Goal: Task Accomplishment & Management: Use online tool/utility

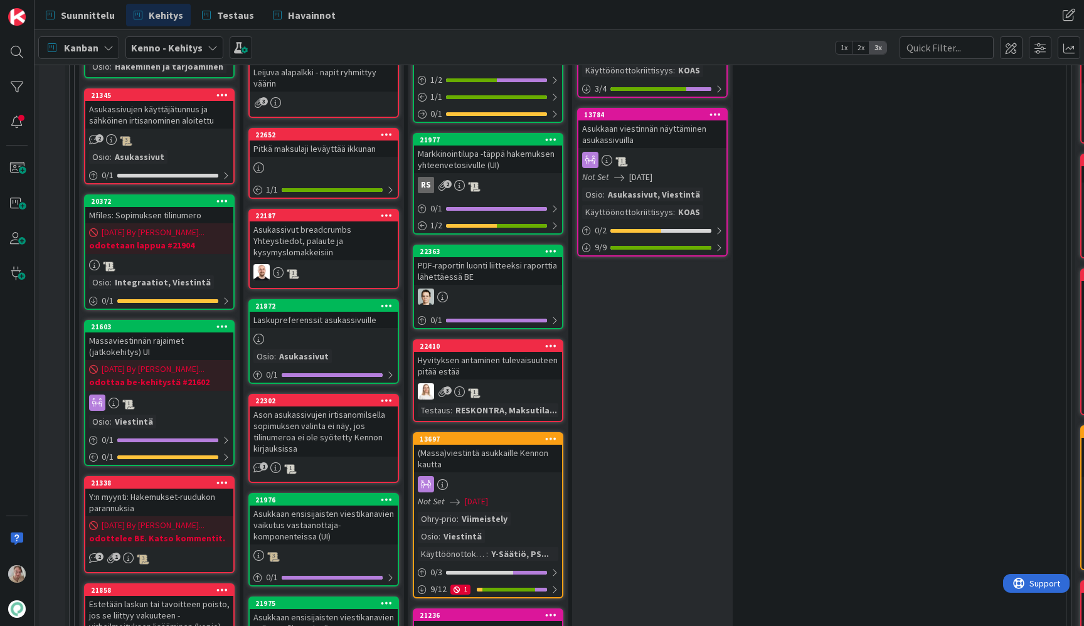
scroll to position [333, 0]
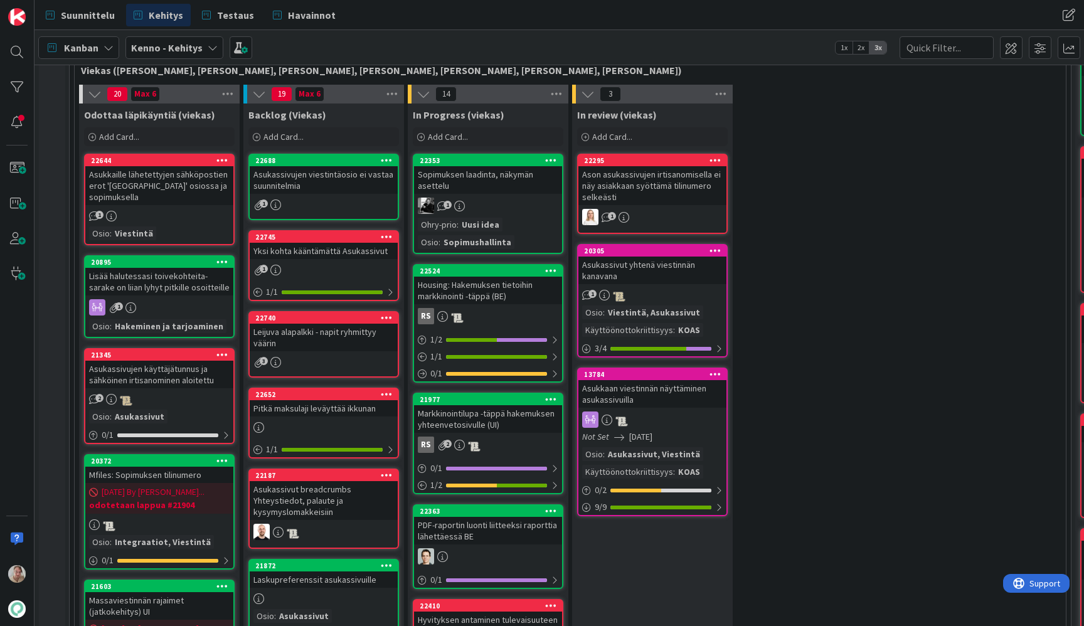
click at [325, 184] on div "Asukassivujen viestintäosio ei vastaa suunnitelmia" at bounding box center [324, 180] width 148 height 28
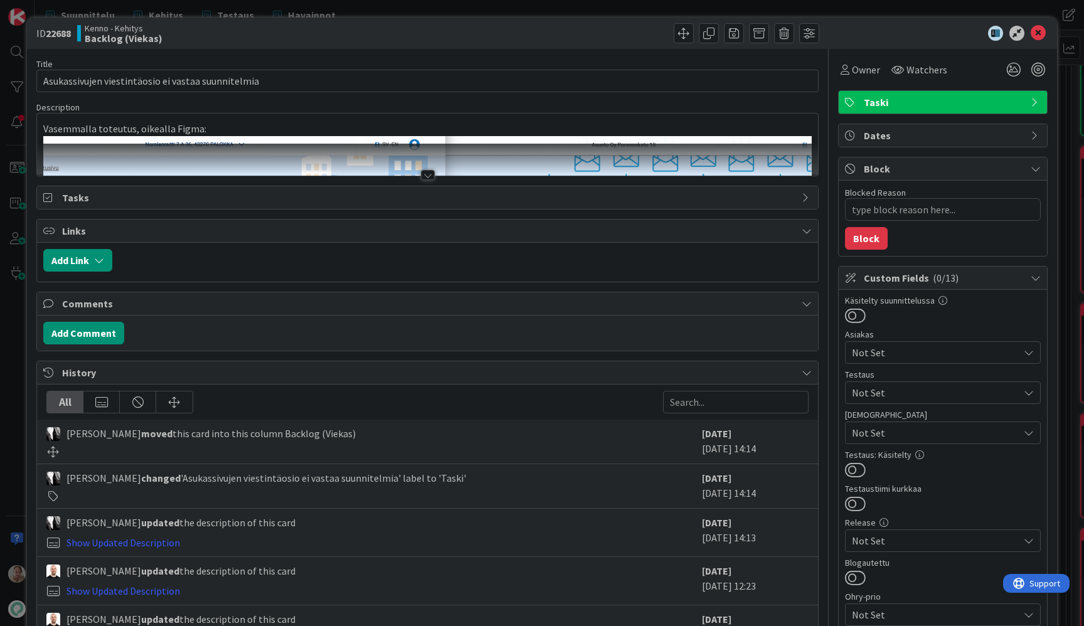
click at [255, 158] on div at bounding box center [427, 160] width 781 height 32
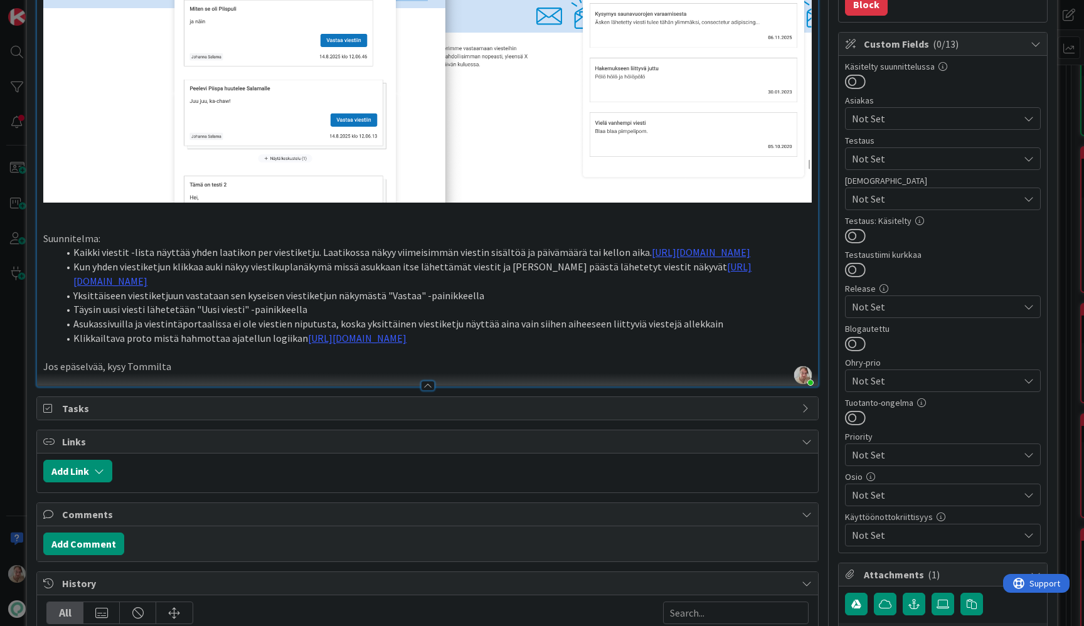
scroll to position [216, 0]
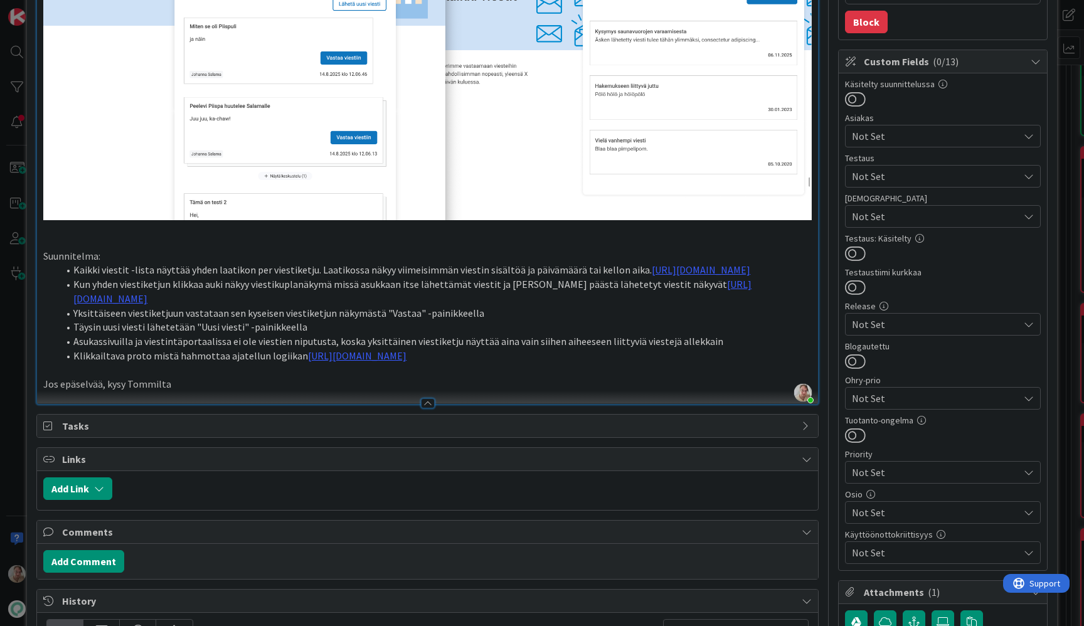
click at [703, 363] on li "Klikkailtava proto mistä hahmottaa ajatellun logiikan https://www.figma.com/pro…" at bounding box center [434, 356] width 753 height 14
click at [204, 378] on p at bounding box center [427, 370] width 768 height 14
click at [209, 391] on p "Jos epäselvää, kysy Tommilta" at bounding box center [427, 384] width 768 height 14
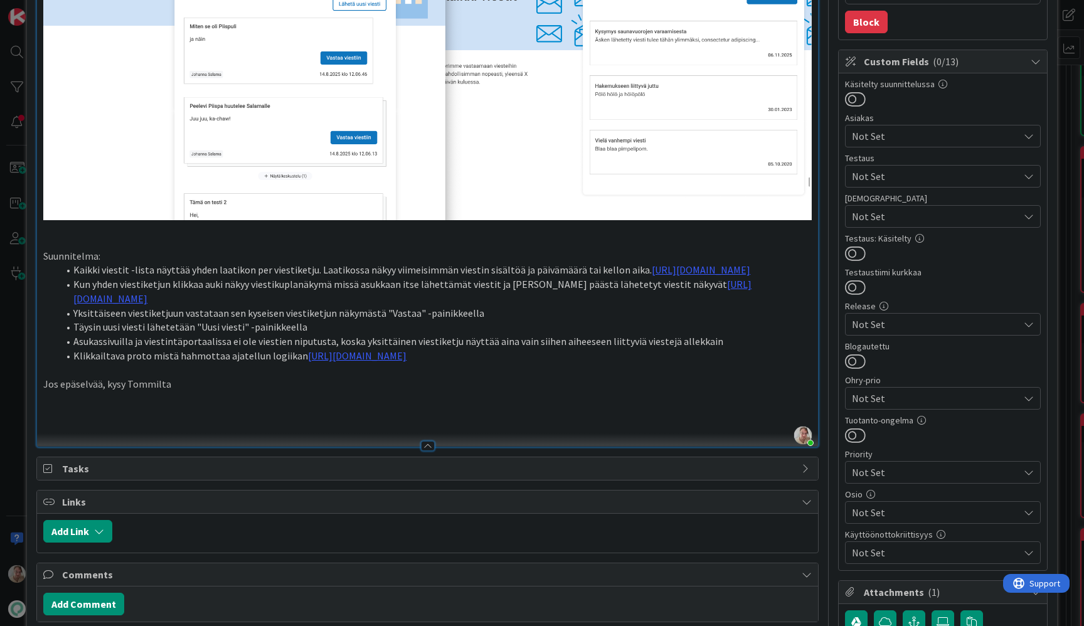
type textarea "x"
click at [213, 434] on li "Voitaisiin tehdä meille" at bounding box center [434, 427] width 753 height 14
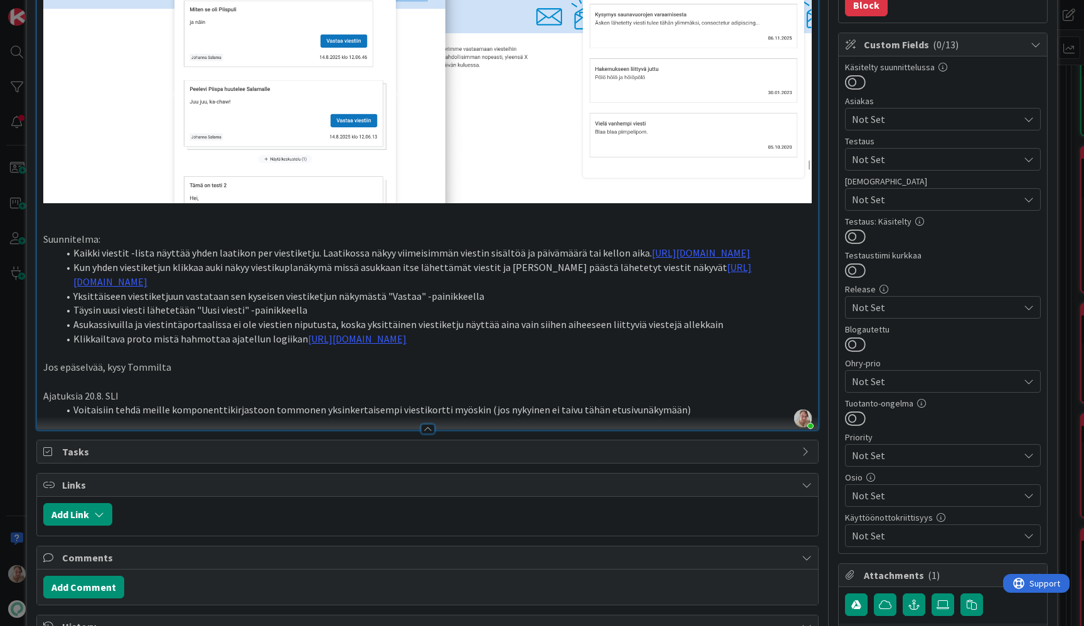
scroll to position [226, 0]
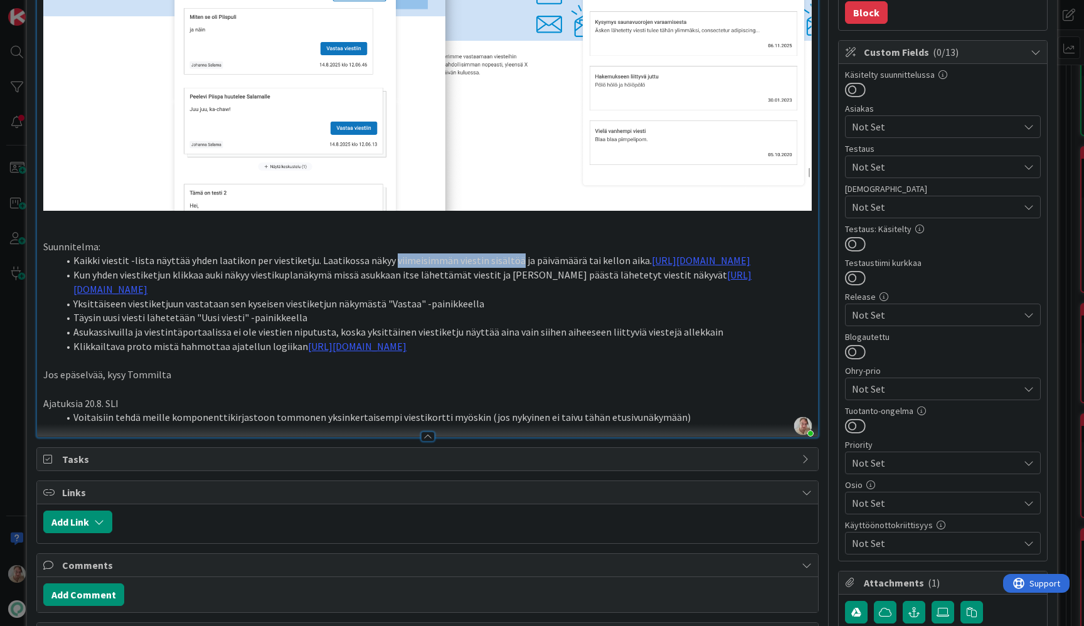
drag, startPoint x: 385, startPoint y: 256, endPoint x: 507, endPoint y: 257, distance: 122.3
click at [507, 257] on li "Kaikki viestit -lista näyttää yhden laatikon per viestiketju. Laatikossa näkyy …" at bounding box center [434, 260] width 753 height 14
click at [657, 253] on li "Kaikki viestit -lista näyttää yhden laatikon per viestiketju. Laatikossa näkyy …" at bounding box center [434, 260] width 753 height 14
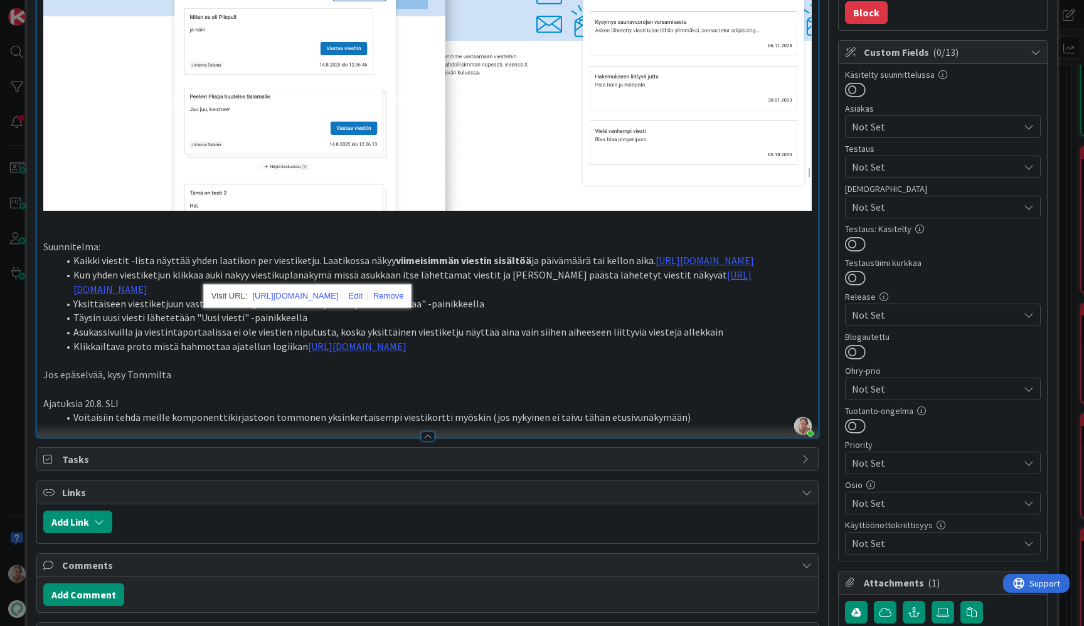
type textarea "x"
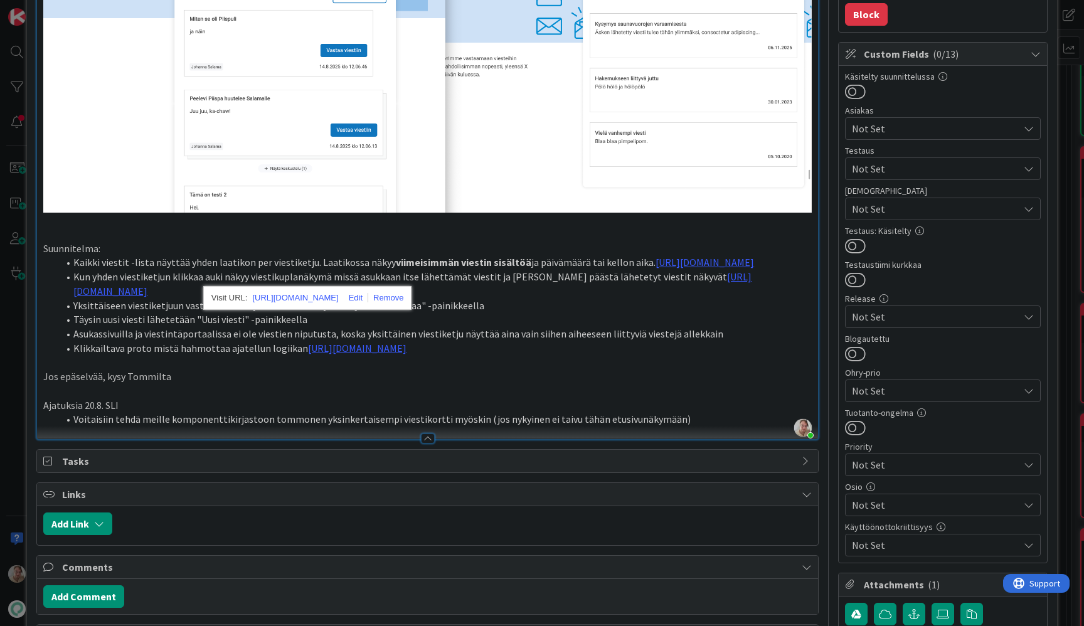
scroll to position [223, 0]
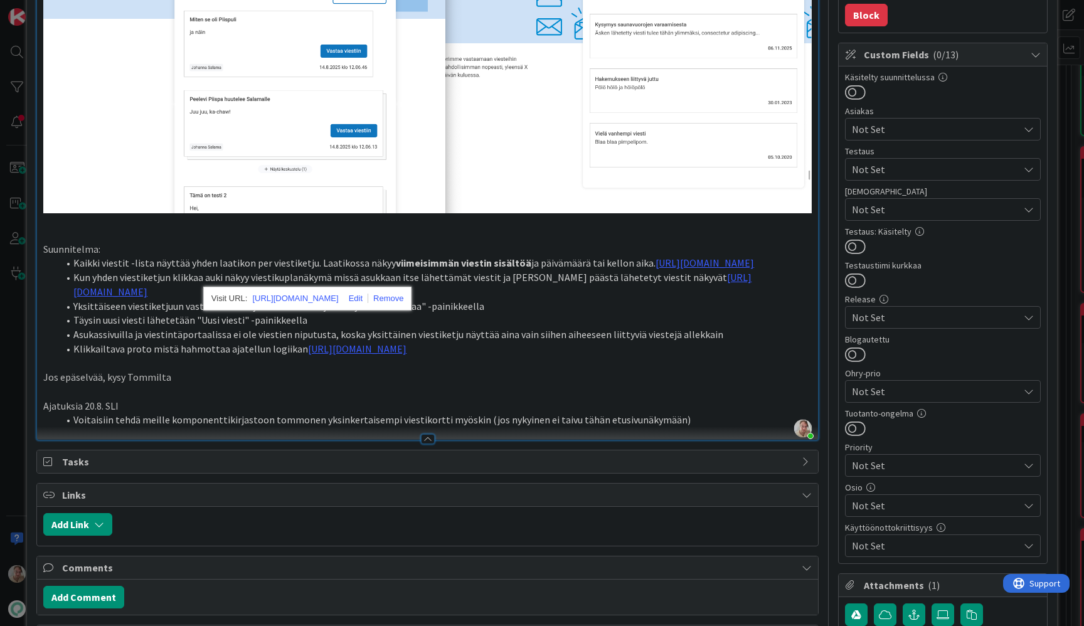
click at [659, 270] on li "Kaikki viestit -lista näyttää yhden laatikon per viestiketju. Laatikossa näkyy …" at bounding box center [434, 263] width 753 height 14
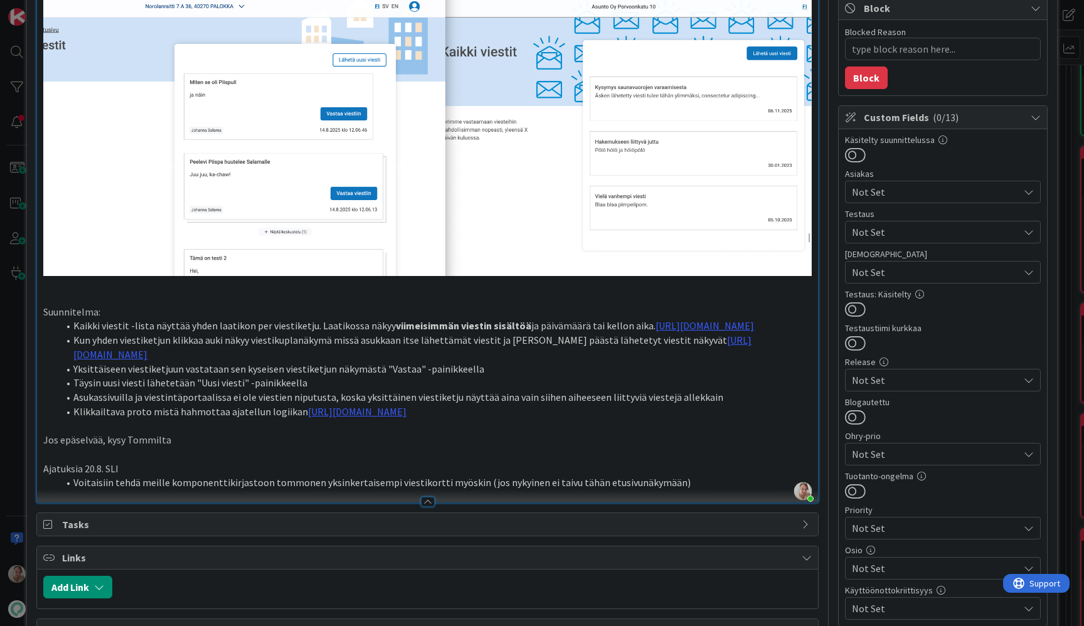
scroll to position [0, 0]
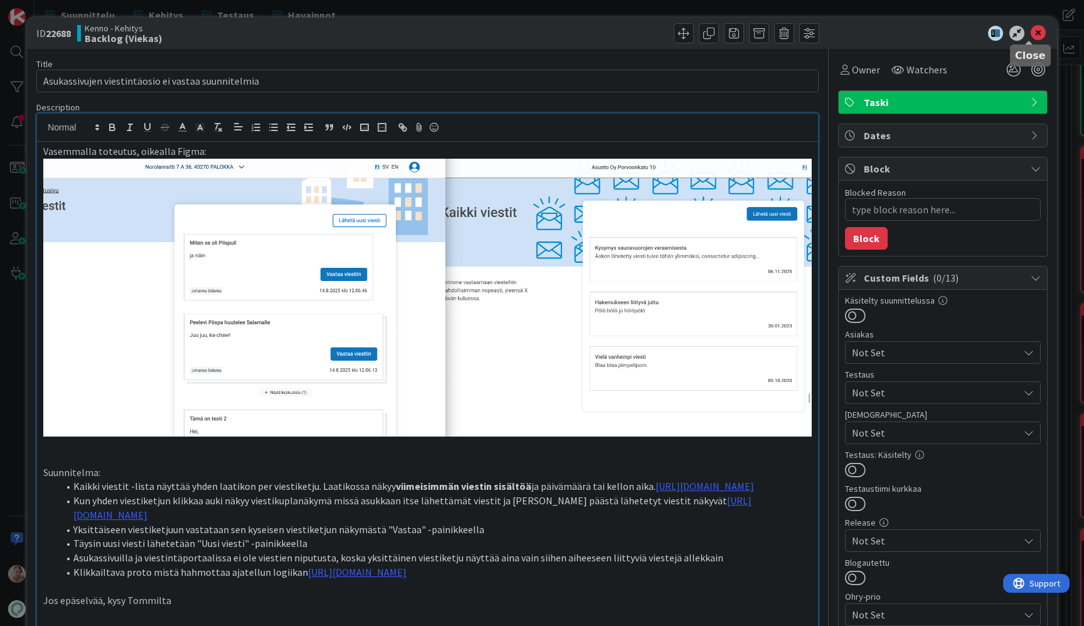
click at [1032, 31] on icon at bounding box center [1037, 33] width 15 height 15
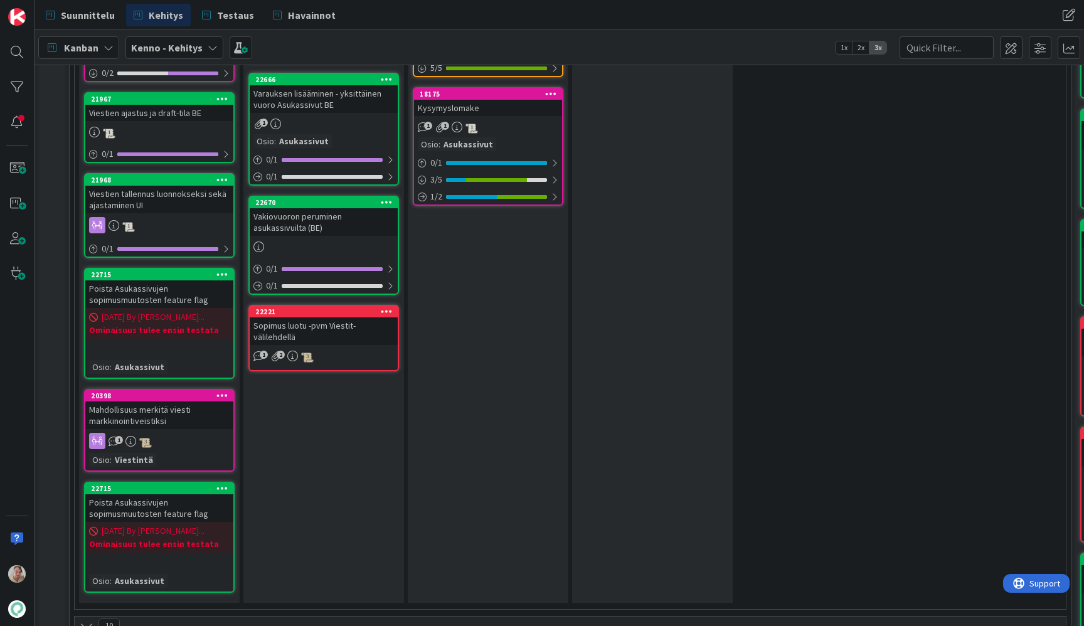
scroll to position [2090, 0]
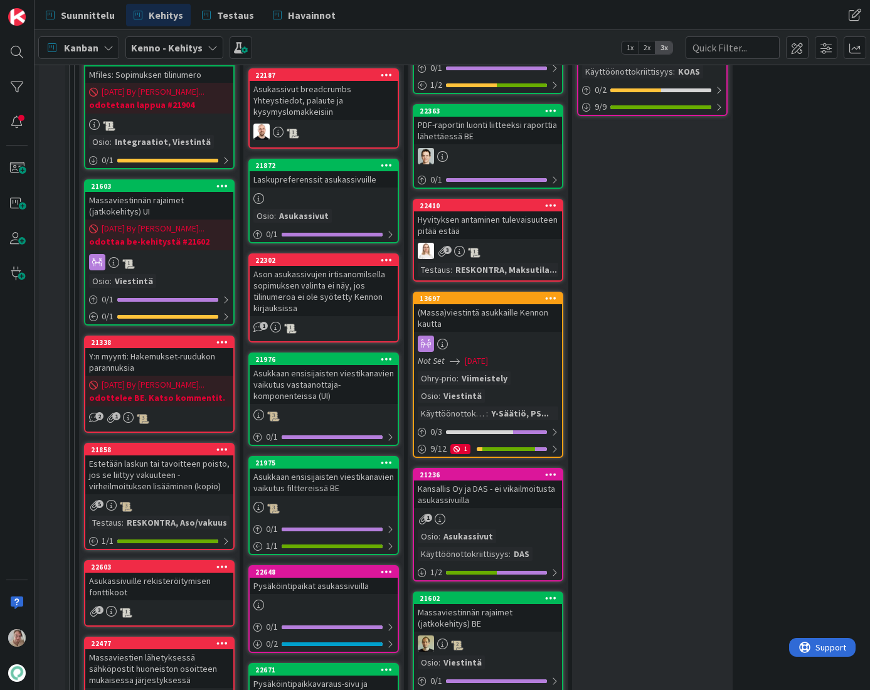
scroll to position [739, 0]
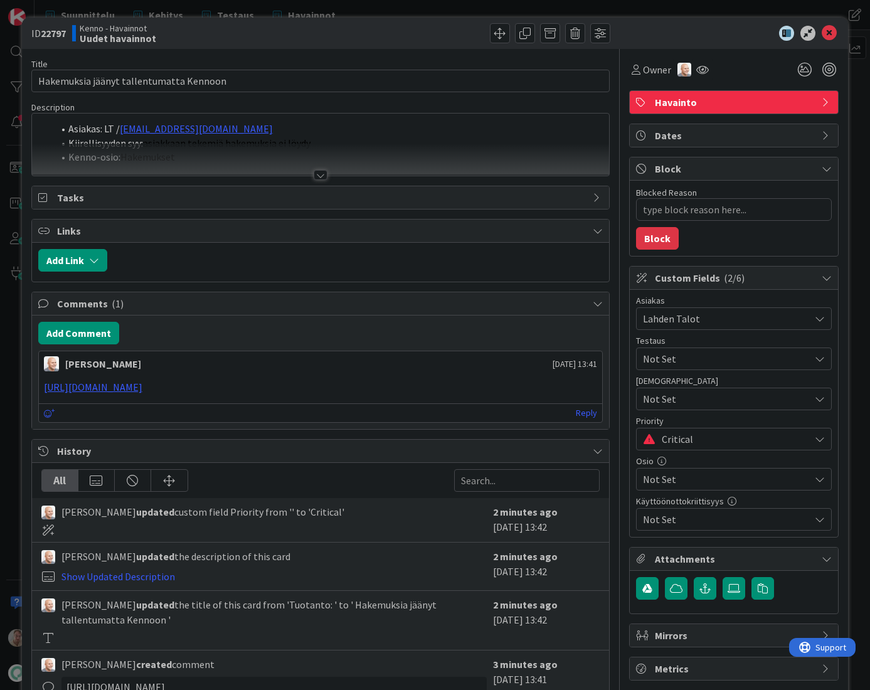
type textarea "x"
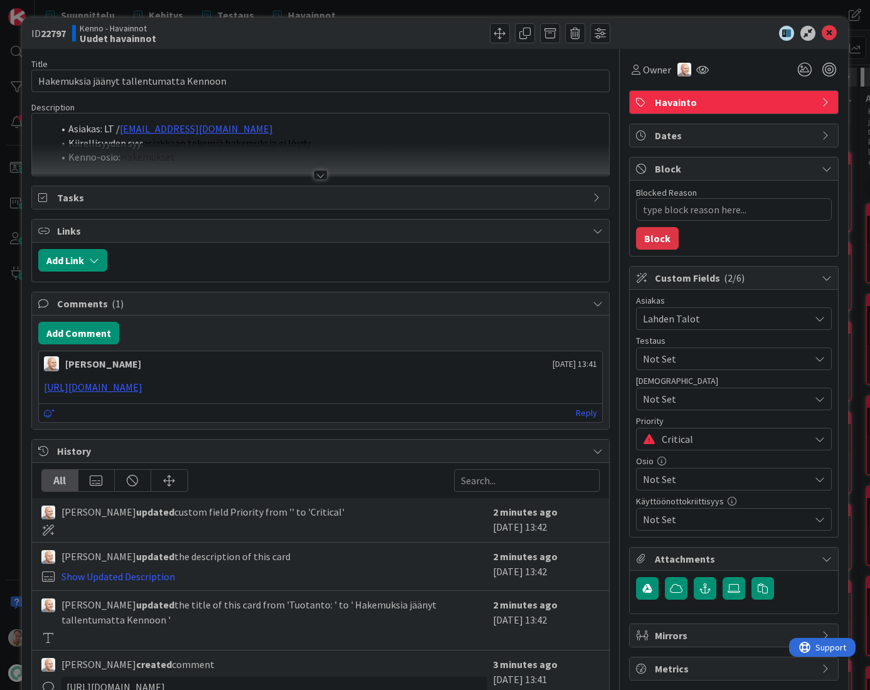
click at [344, 145] on div at bounding box center [321, 160] width 578 height 32
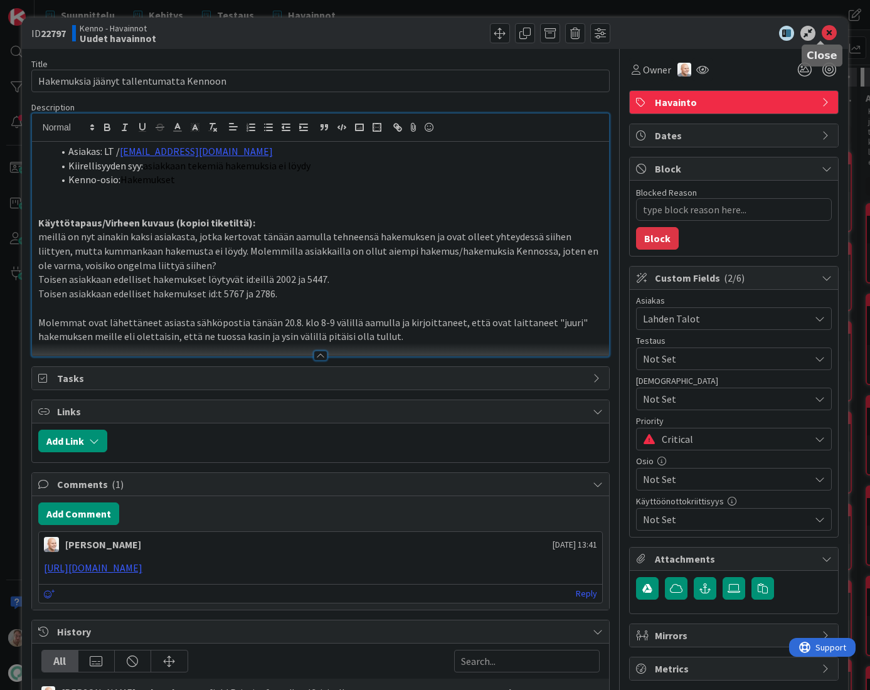
click at [825, 31] on icon at bounding box center [829, 33] width 15 height 15
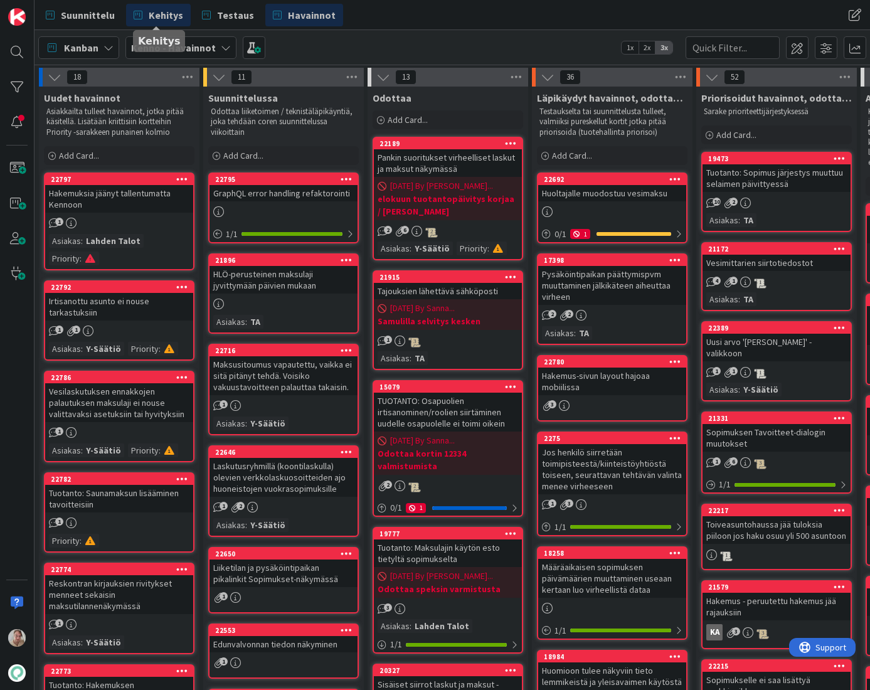
click at [167, 9] on span "Kehitys" at bounding box center [166, 15] width 34 height 15
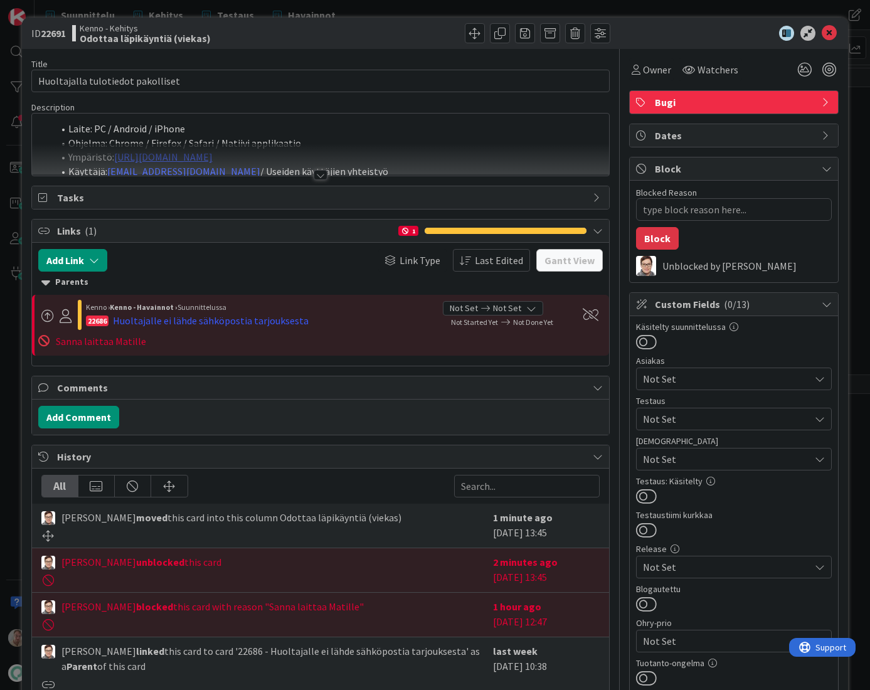
click at [349, 146] on div at bounding box center [321, 160] width 578 height 32
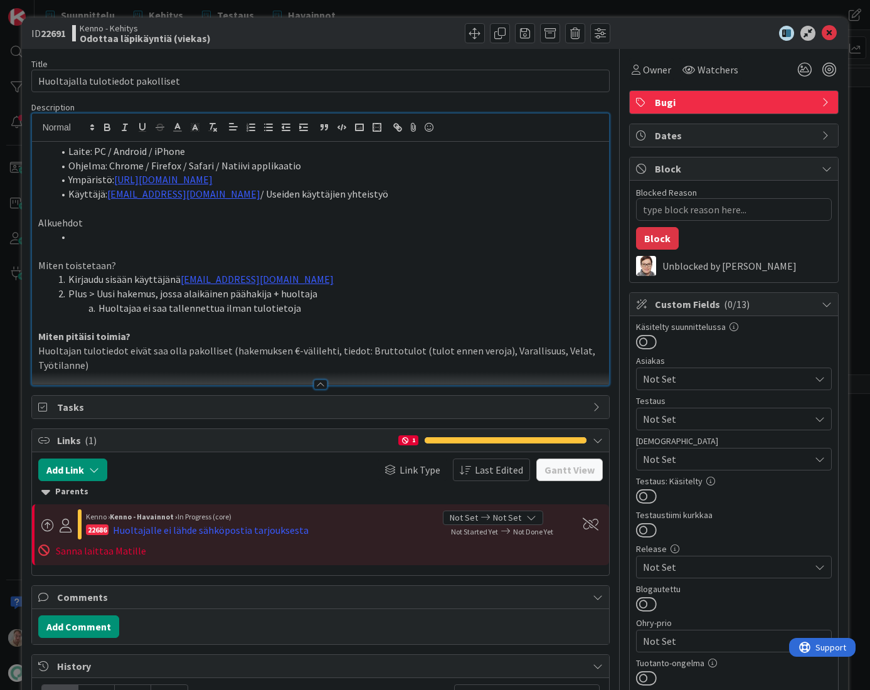
type textarea "x"
